Goal: Navigation & Orientation: Find specific page/section

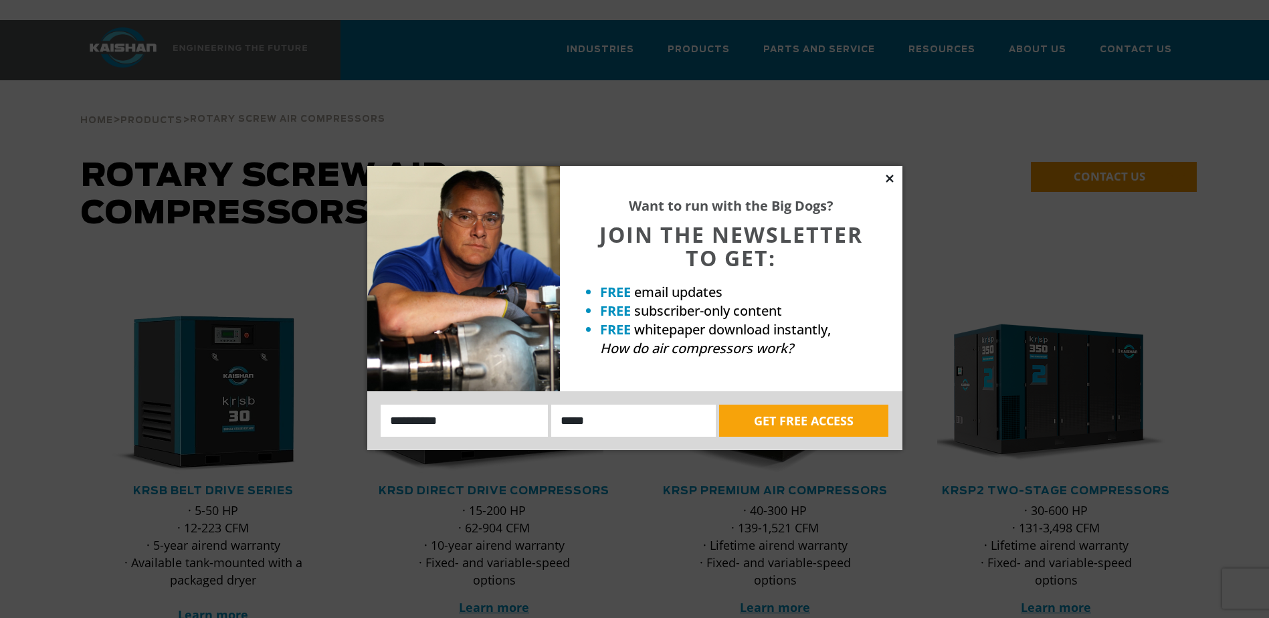
click at [889, 179] on icon at bounding box center [889, 178] width 7 height 7
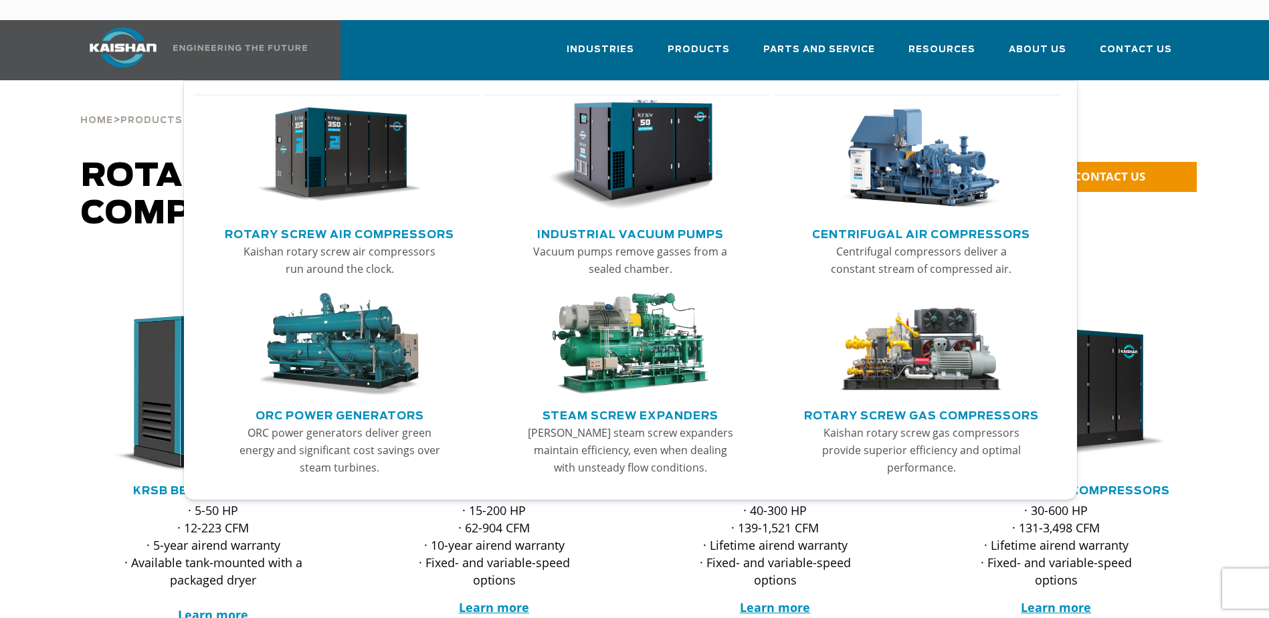
click at [373, 134] on img "Main menu" at bounding box center [339, 155] width 165 height 111
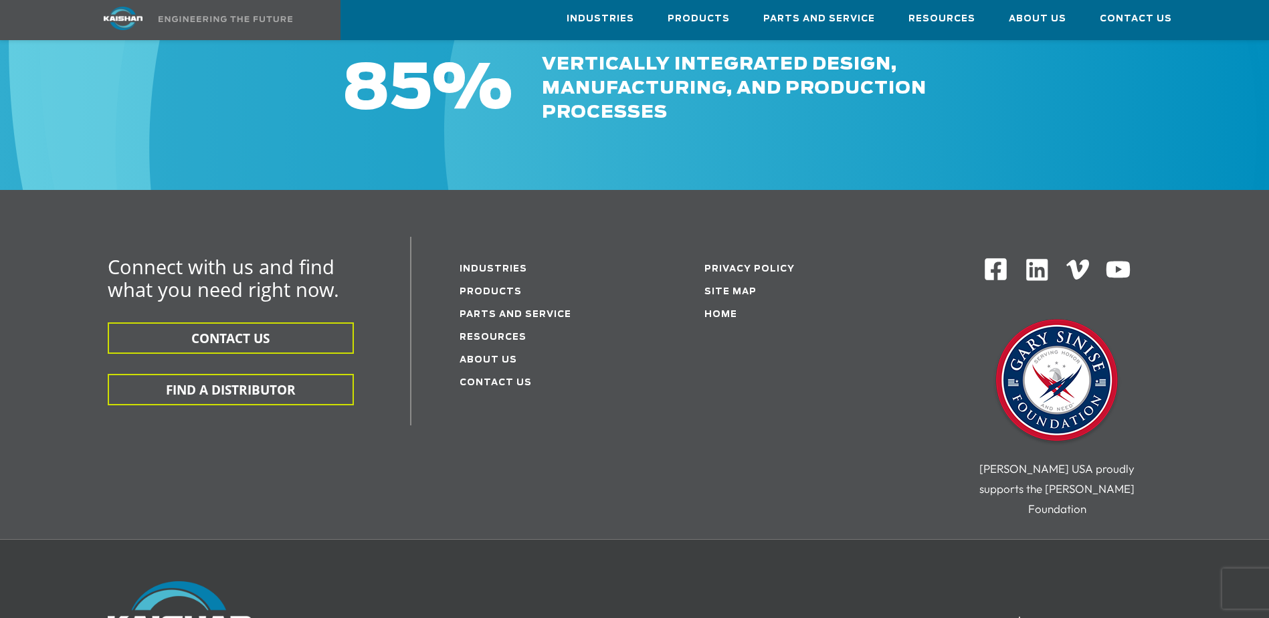
scroll to position [2140, 0]
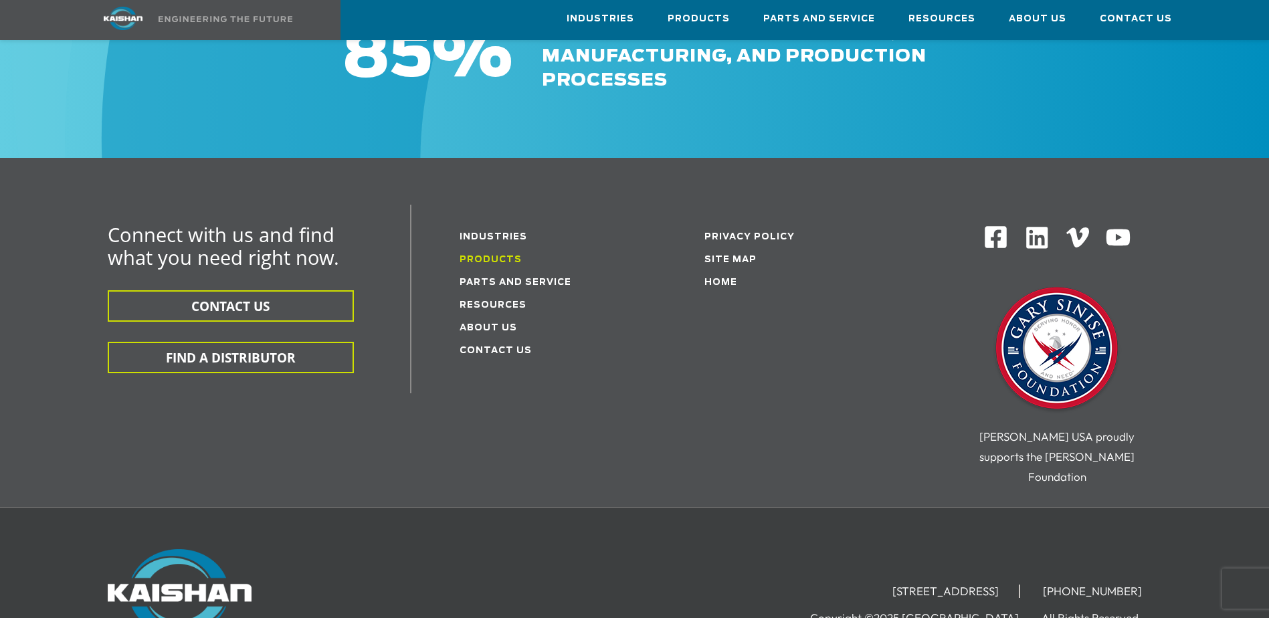
click at [484, 255] on link "Products" at bounding box center [490, 259] width 62 height 9
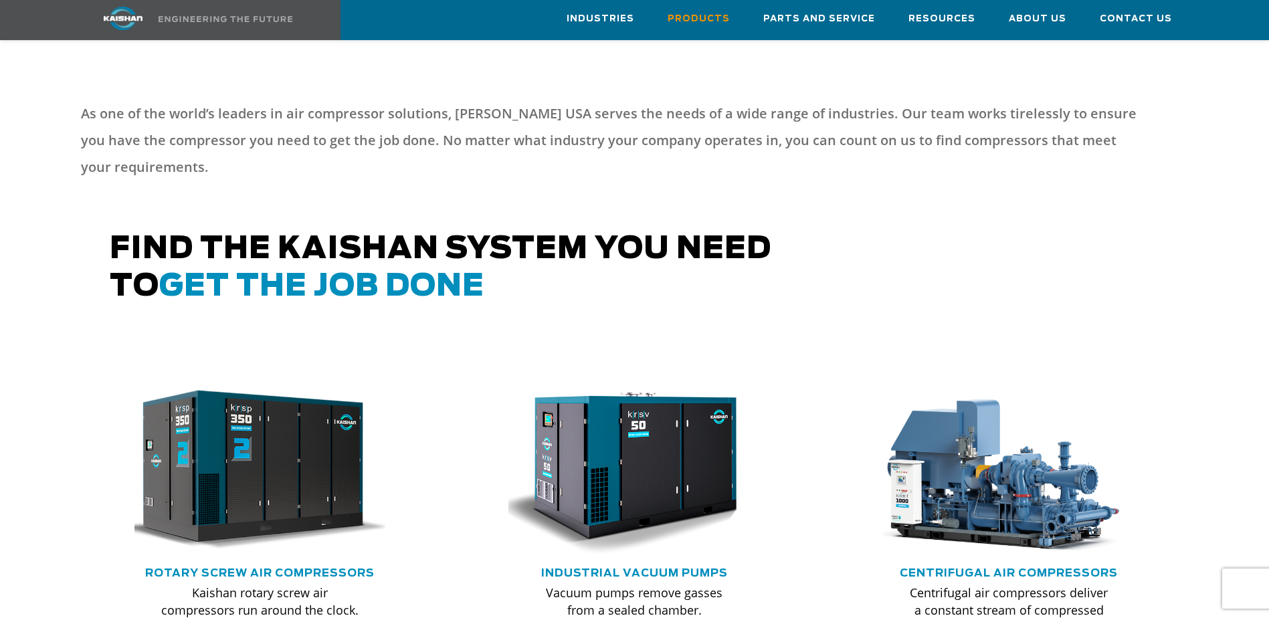
scroll to position [669, 0]
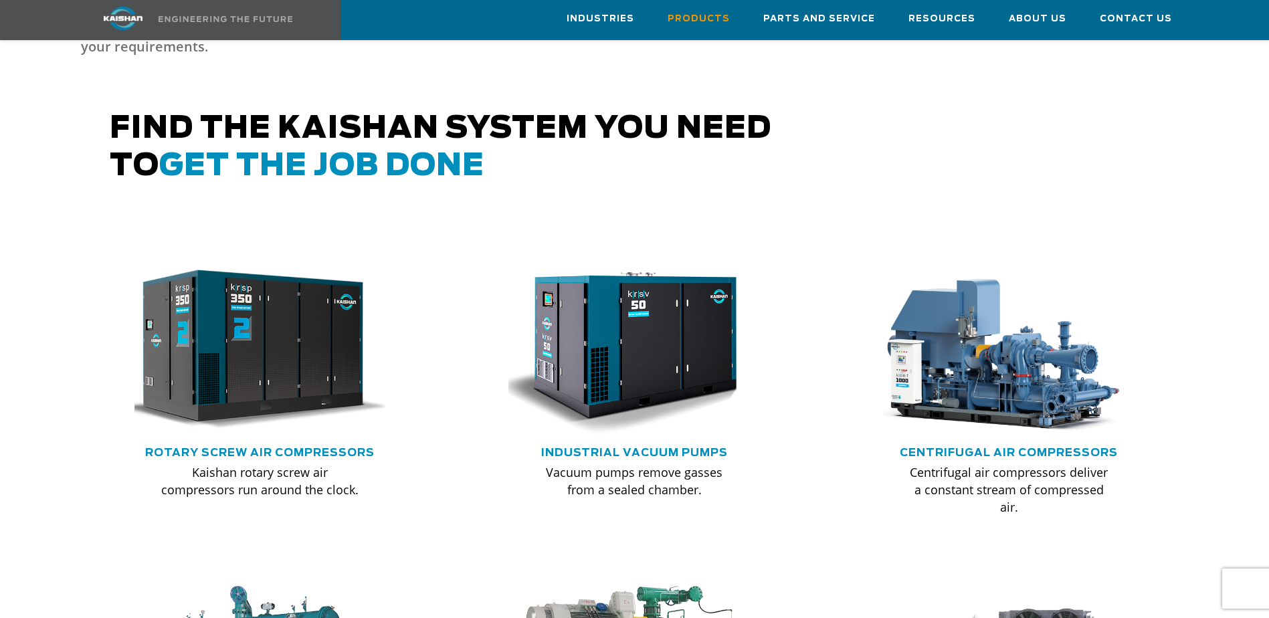
click at [304, 306] on img at bounding box center [250, 350] width 277 height 187
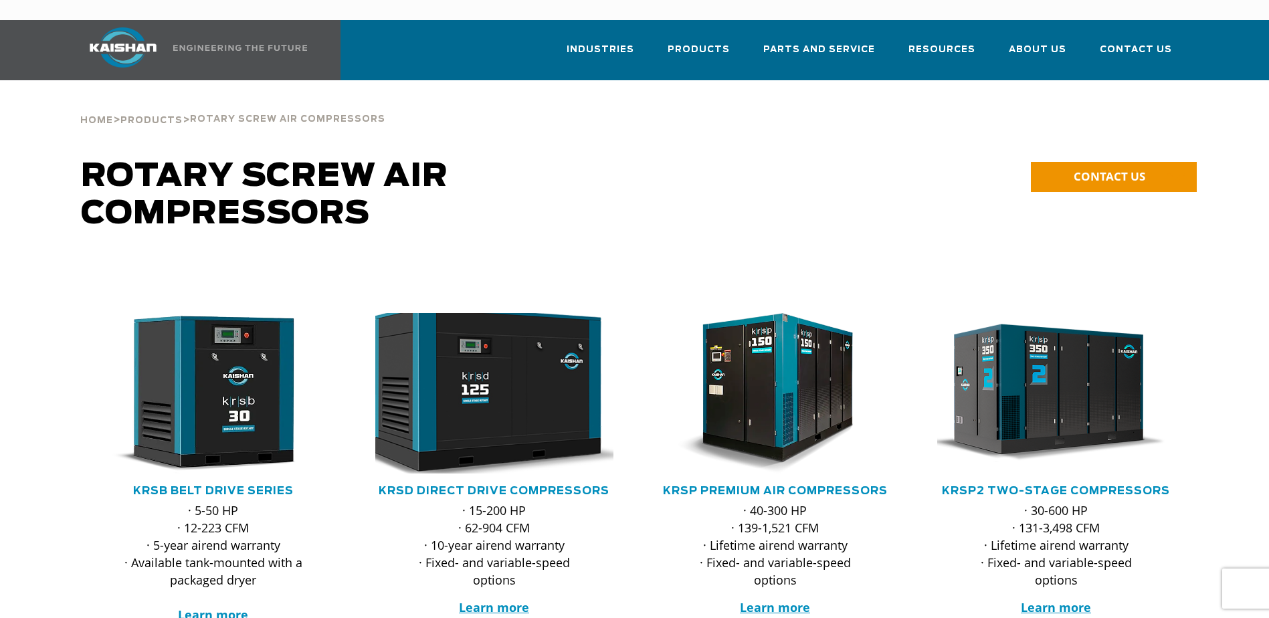
click at [538, 348] on img at bounding box center [484, 393] width 262 height 177
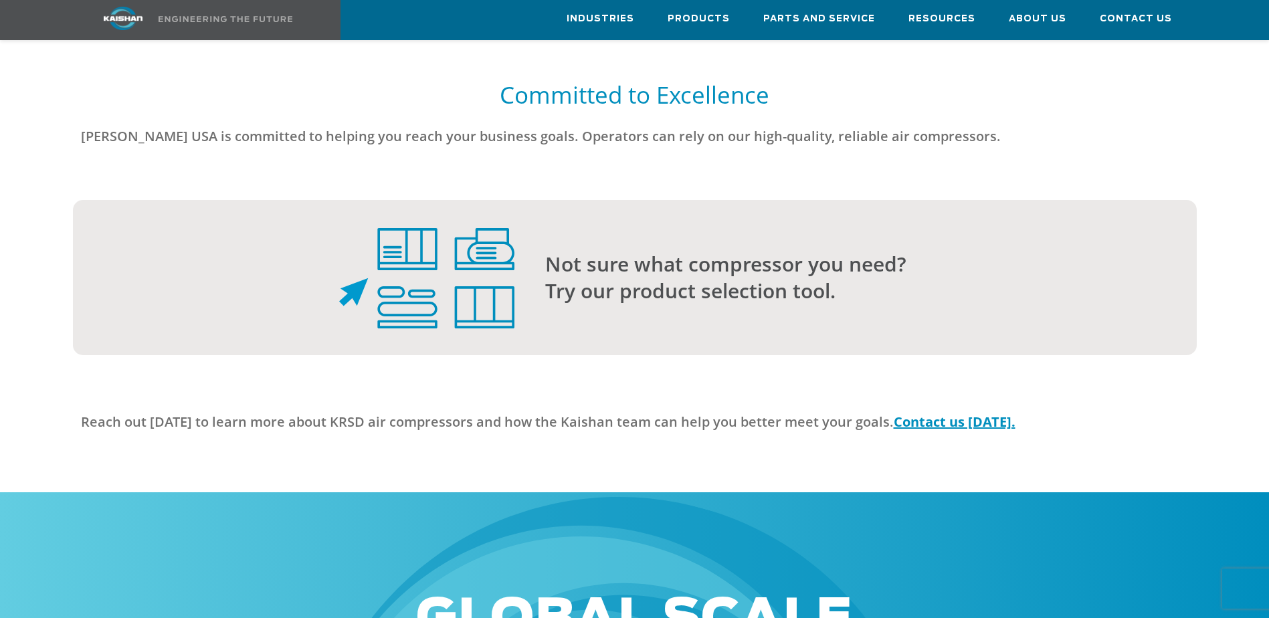
scroll to position [3478, 0]
